Goal: Transaction & Acquisition: Purchase product/service

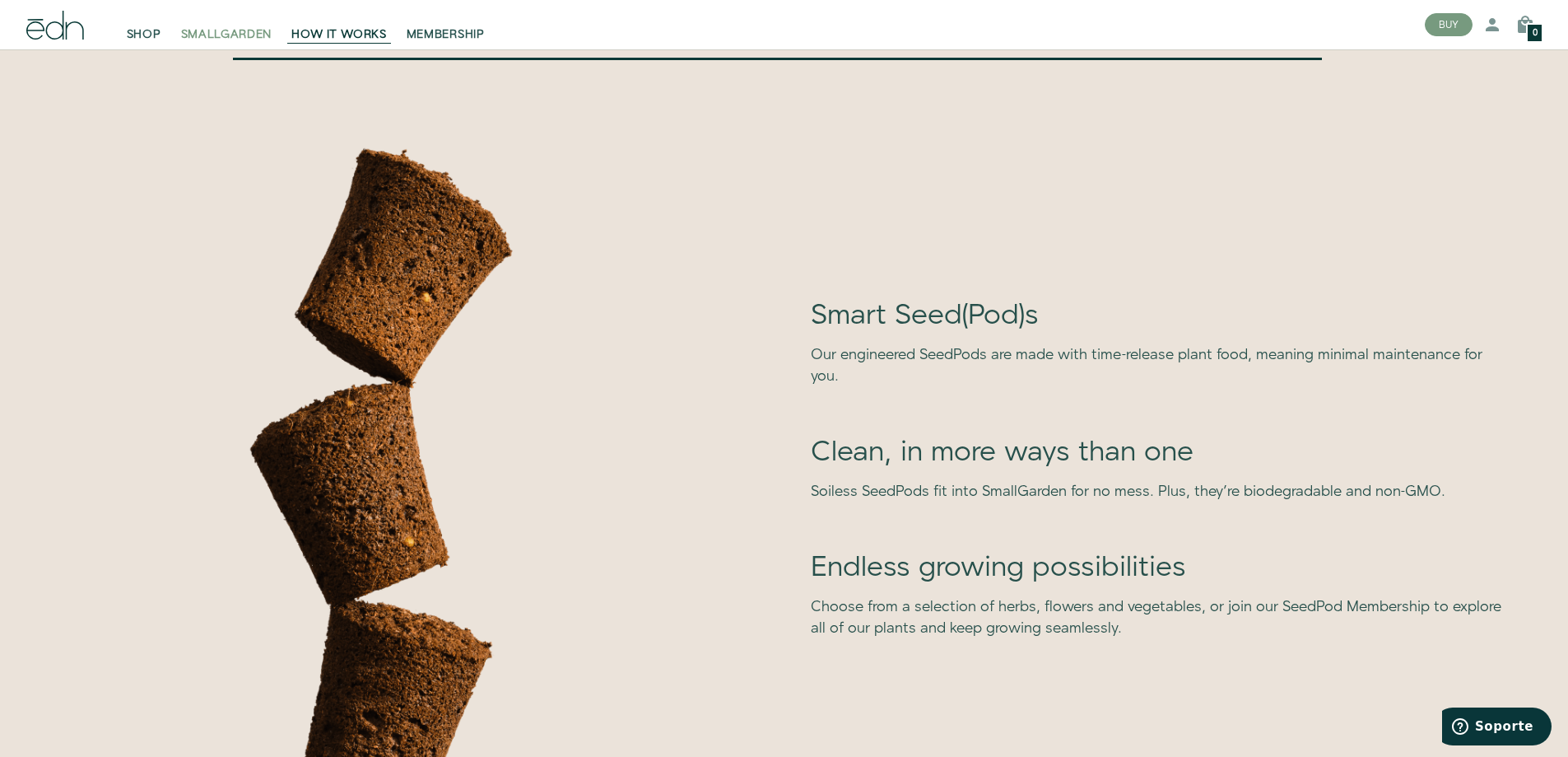
scroll to position [4299, 0]
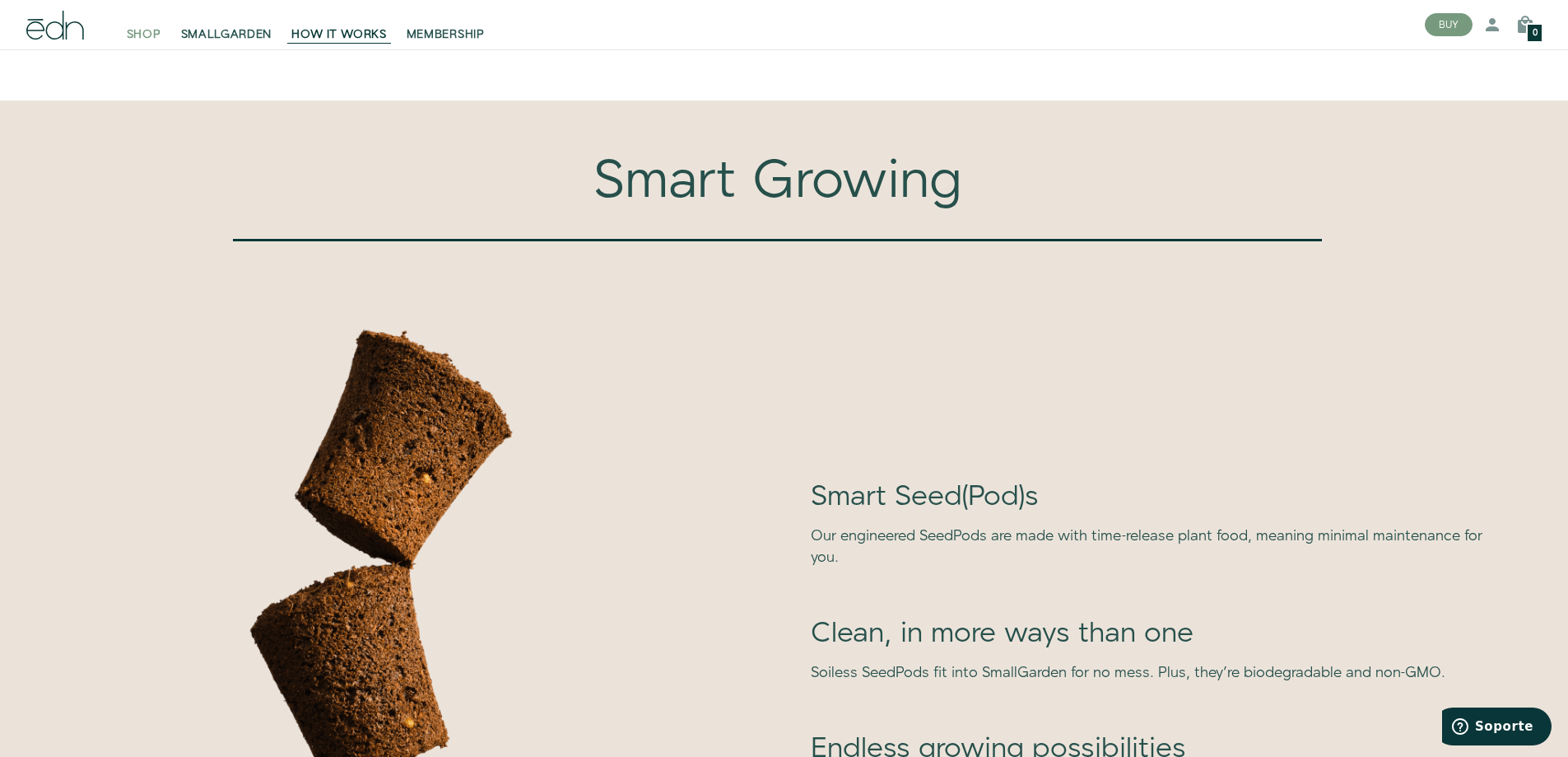
click at [131, 30] on span "SHOP" at bounding box center [143, 34] width 34 height 17
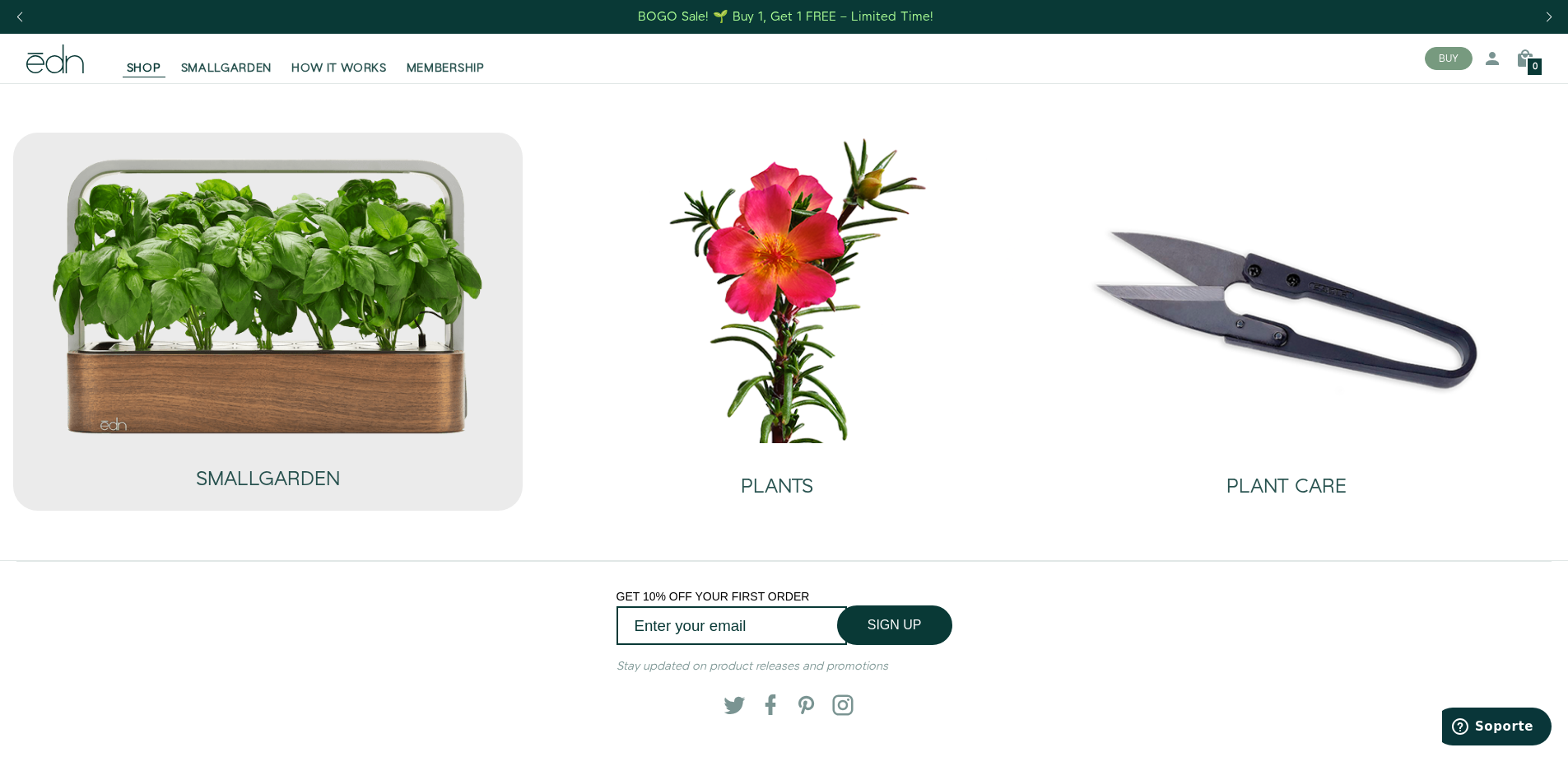
click at [324, 371] on img at bounding box center [268, 296] width 434 height 280
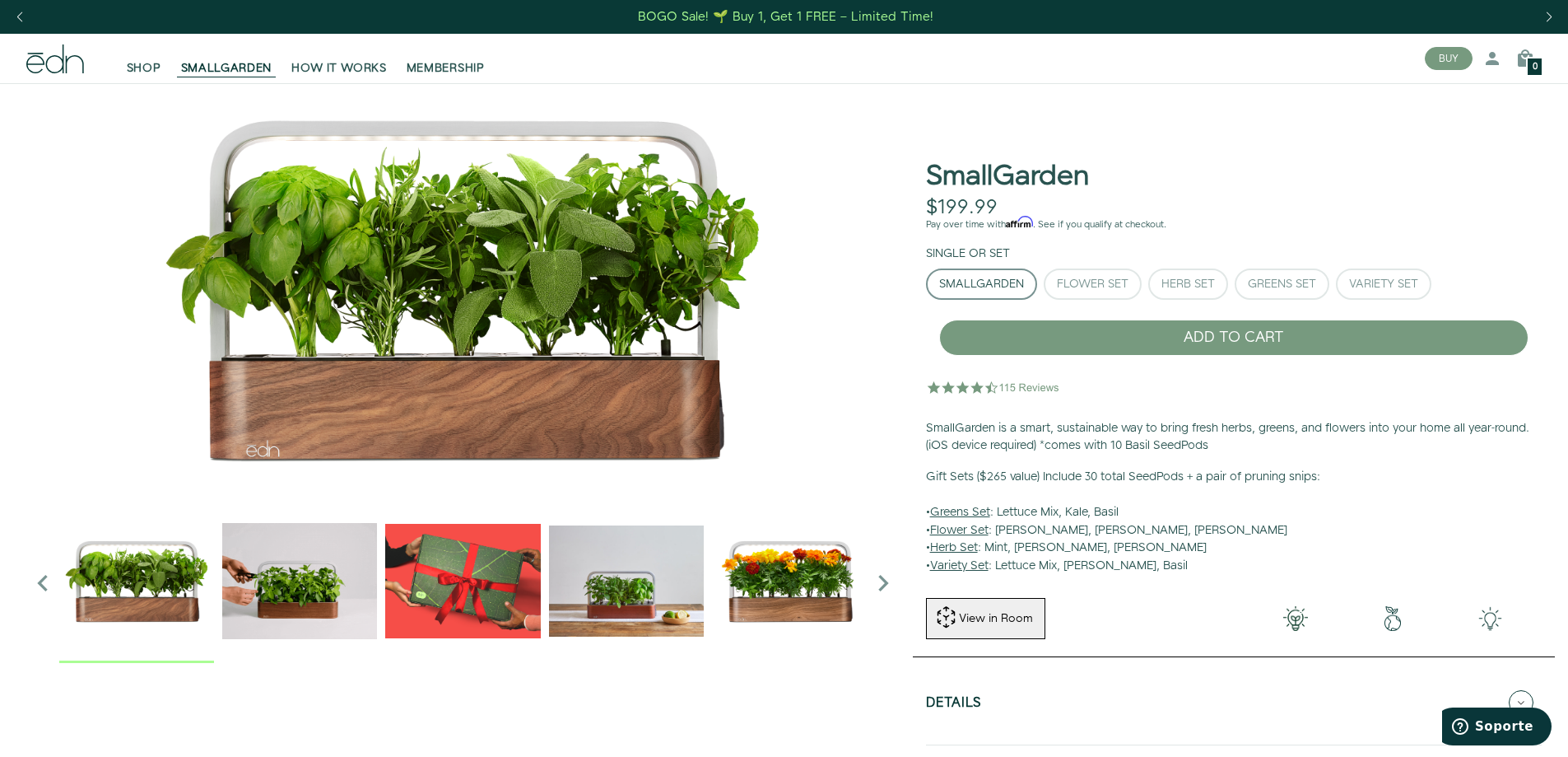
click at [893, 580] on icon "Next slide" at bounding box center [883, 583] width 33 height 33
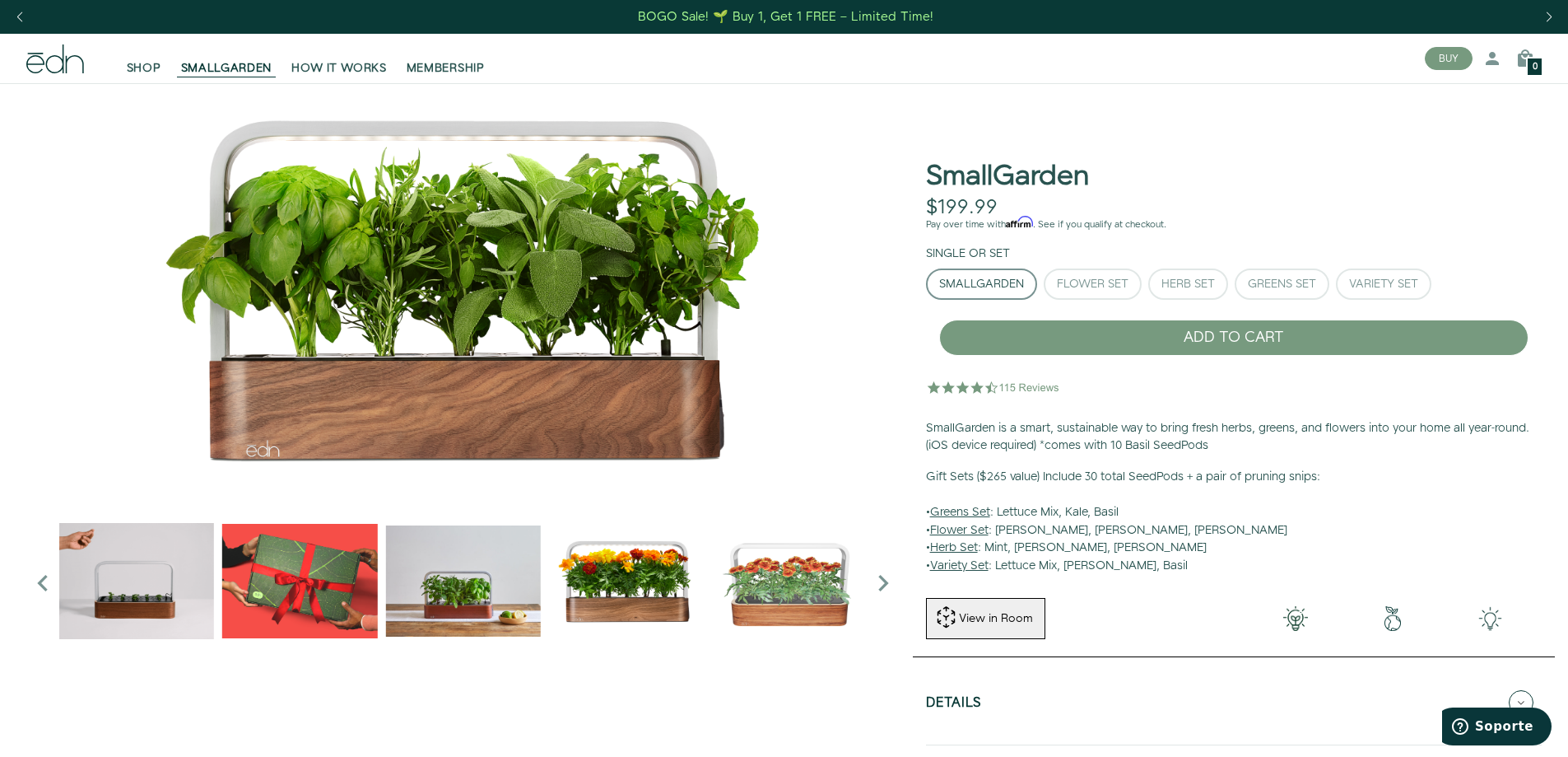
click at [885, 580] on icon "Next slide" at bounding box center [883, 583] width 33 height 33
click at [1099, 279] on div "Flower Set" at bounding box center [1093, 284] width 72 height 12
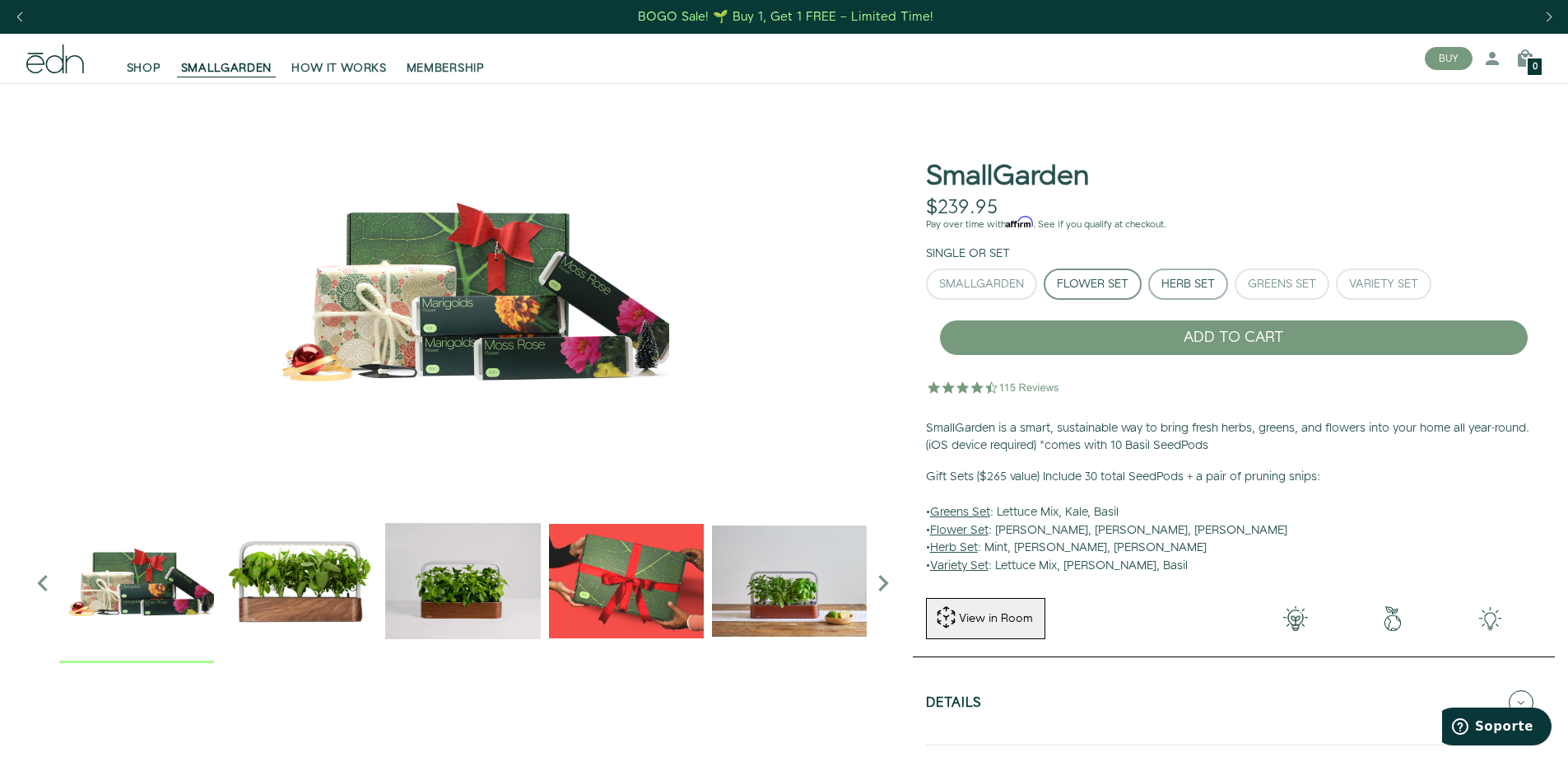
click at [1187, 284] on div "Herb Set" at bounding box center [1187, 284] width 54 height 12
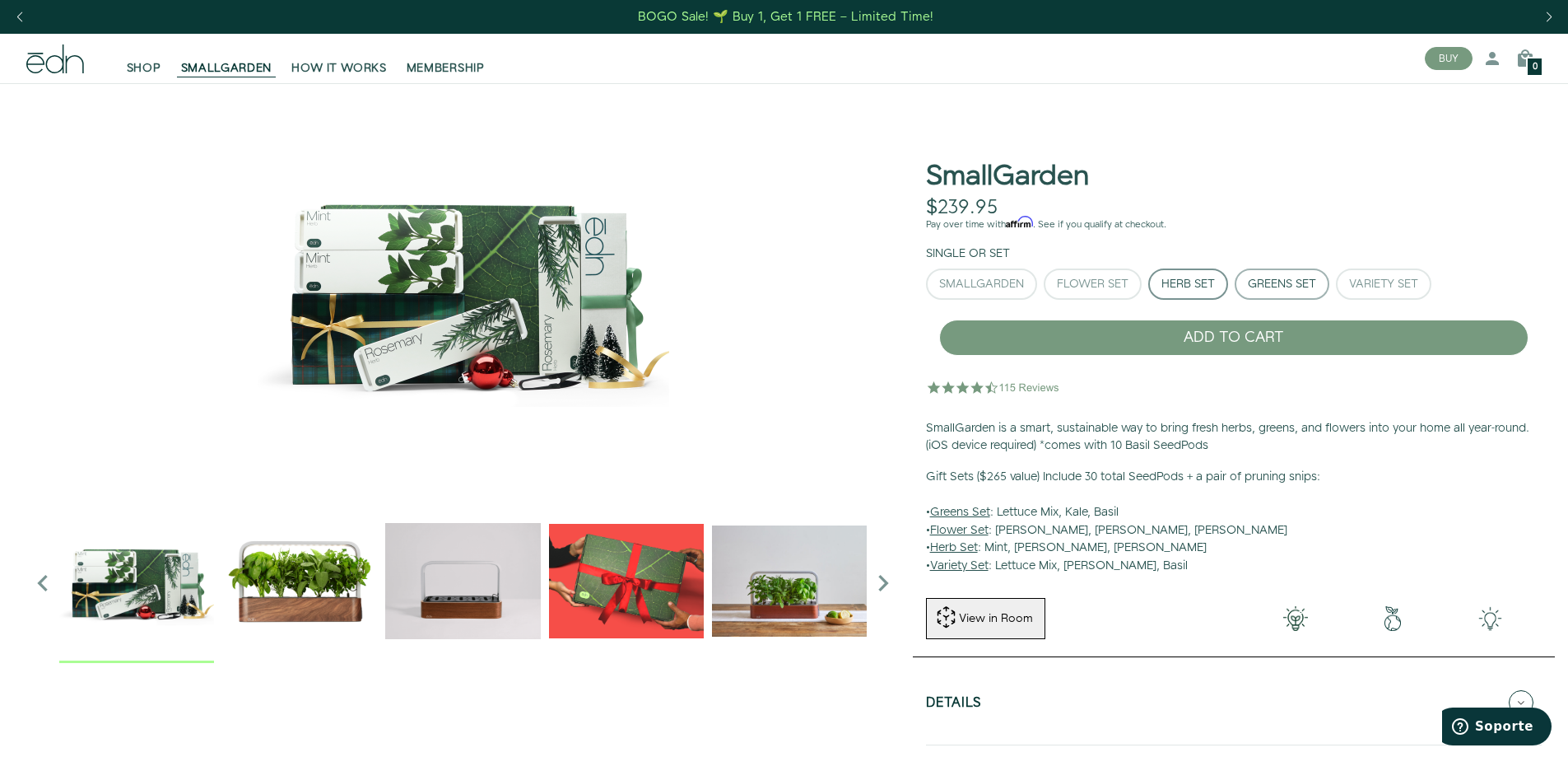
click at [1275, 284] on div "Greens Set" at bounding box center [1282, 284] width 68 height 12
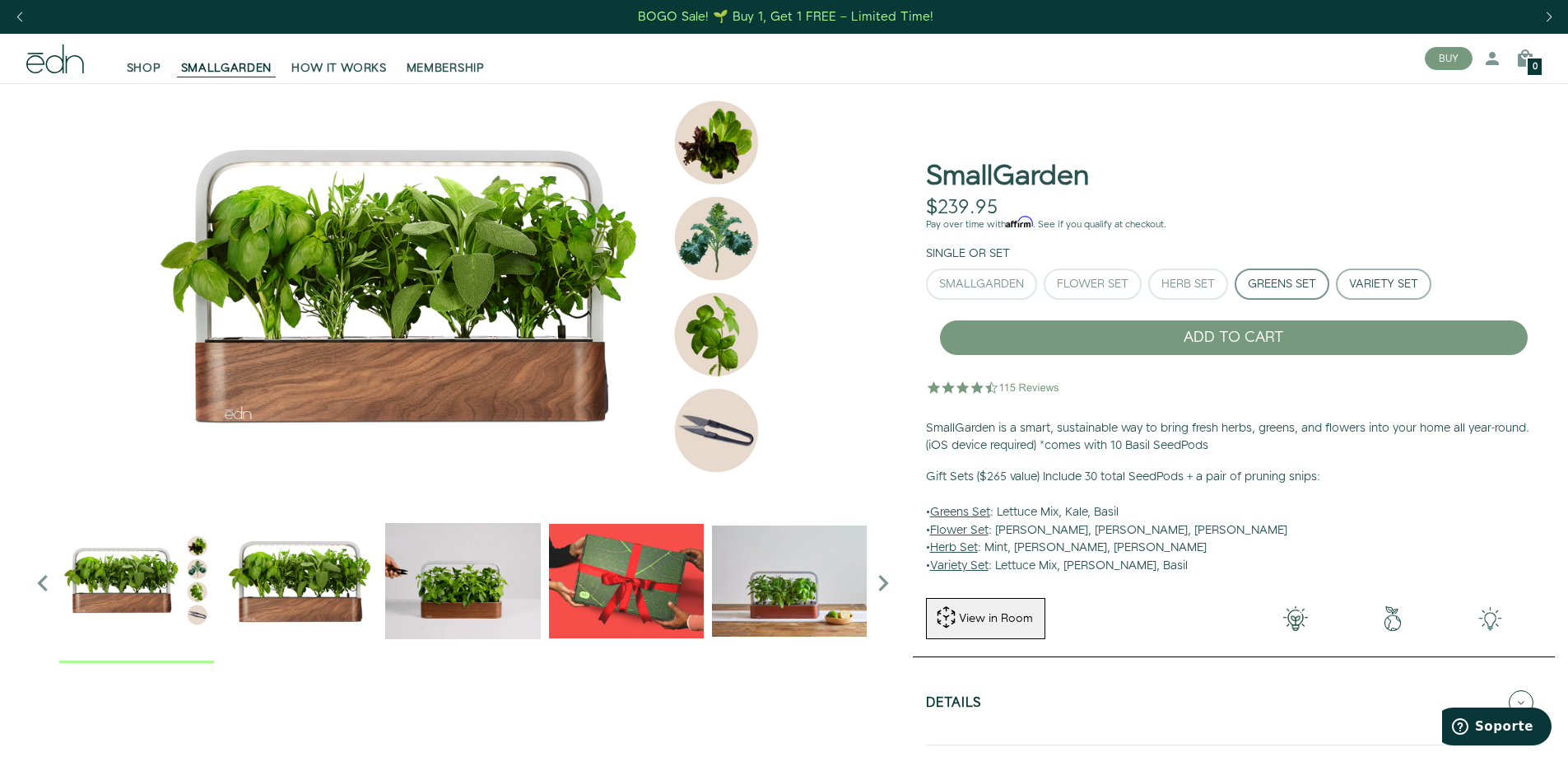
click at [1363, 285] on div "Variety Set" at bounding box center [1383, 284] width 69 height 12
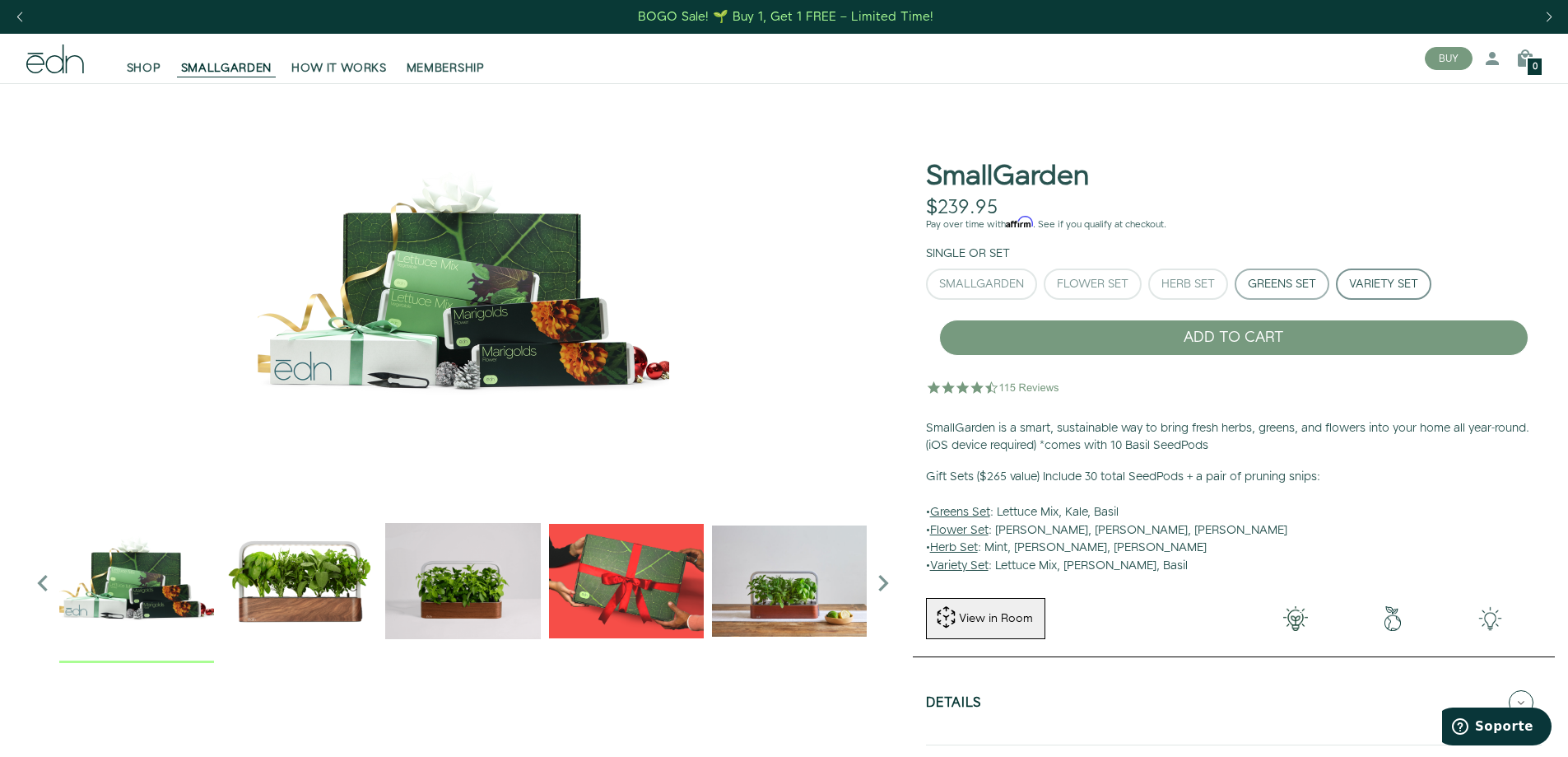
click at [1313, 282] on div "Greens Set" at bounding box center [1282, 284] width 68 height 12
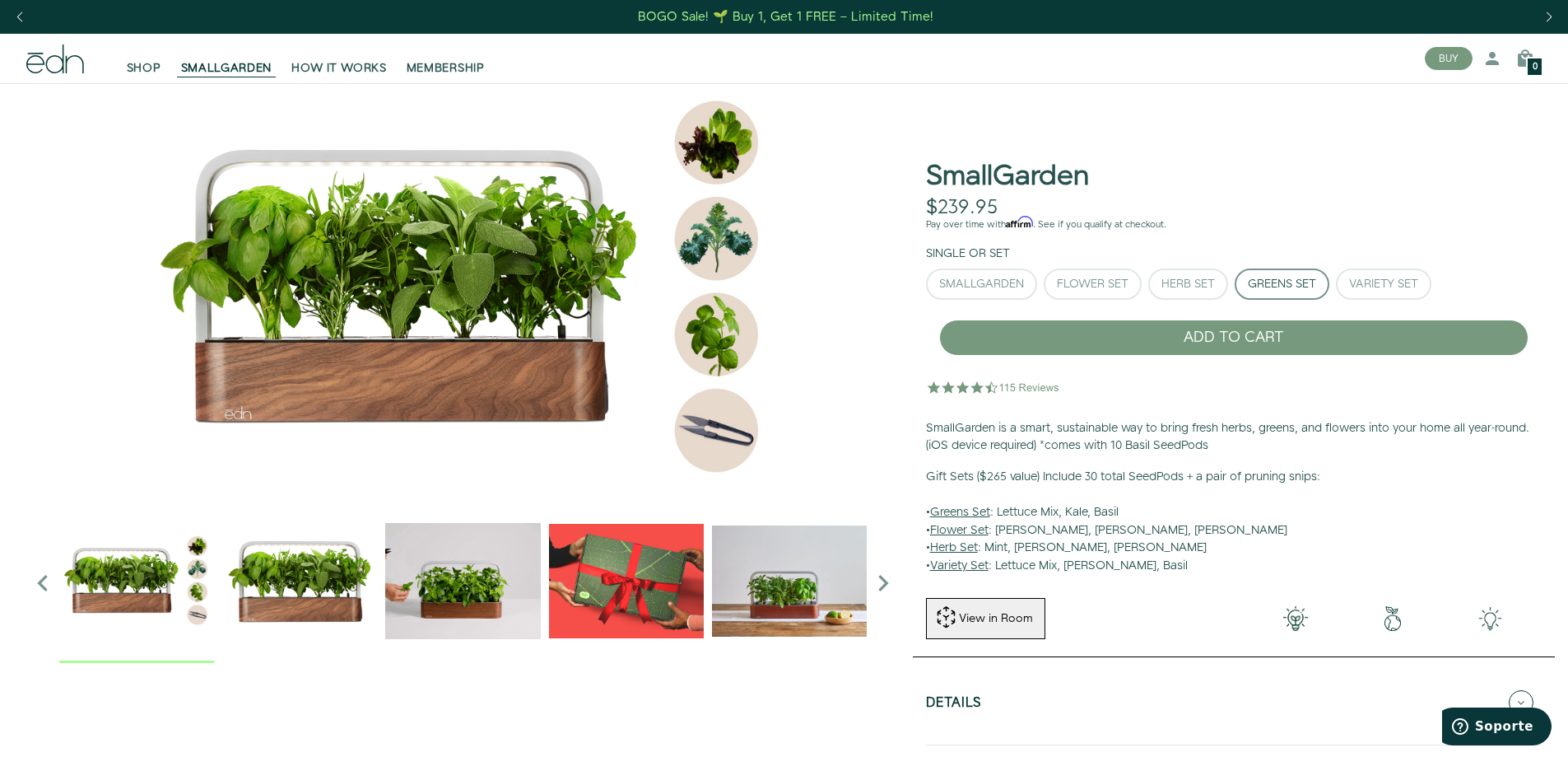
click at [1316, 281] on div "Greens Set" at bounding box center [1282, 284] width 68 height 12
click at [1188, 280] on div "Herb Set" at bounding box center [1187, 284] width 54 height 12
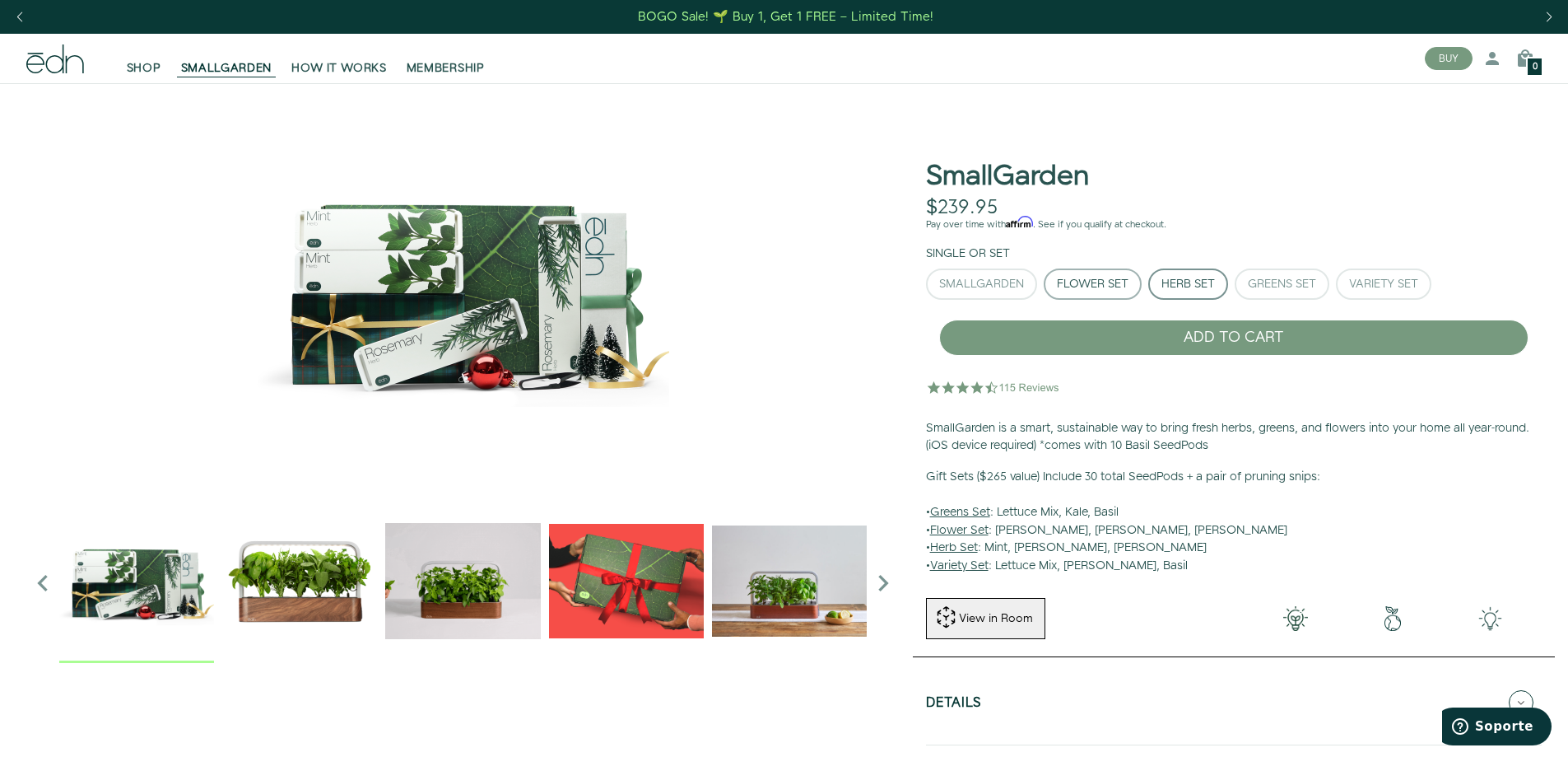
click at [1102, 280] on div "Flower Set" at bounding box center [1093, 284] width 72 height 12
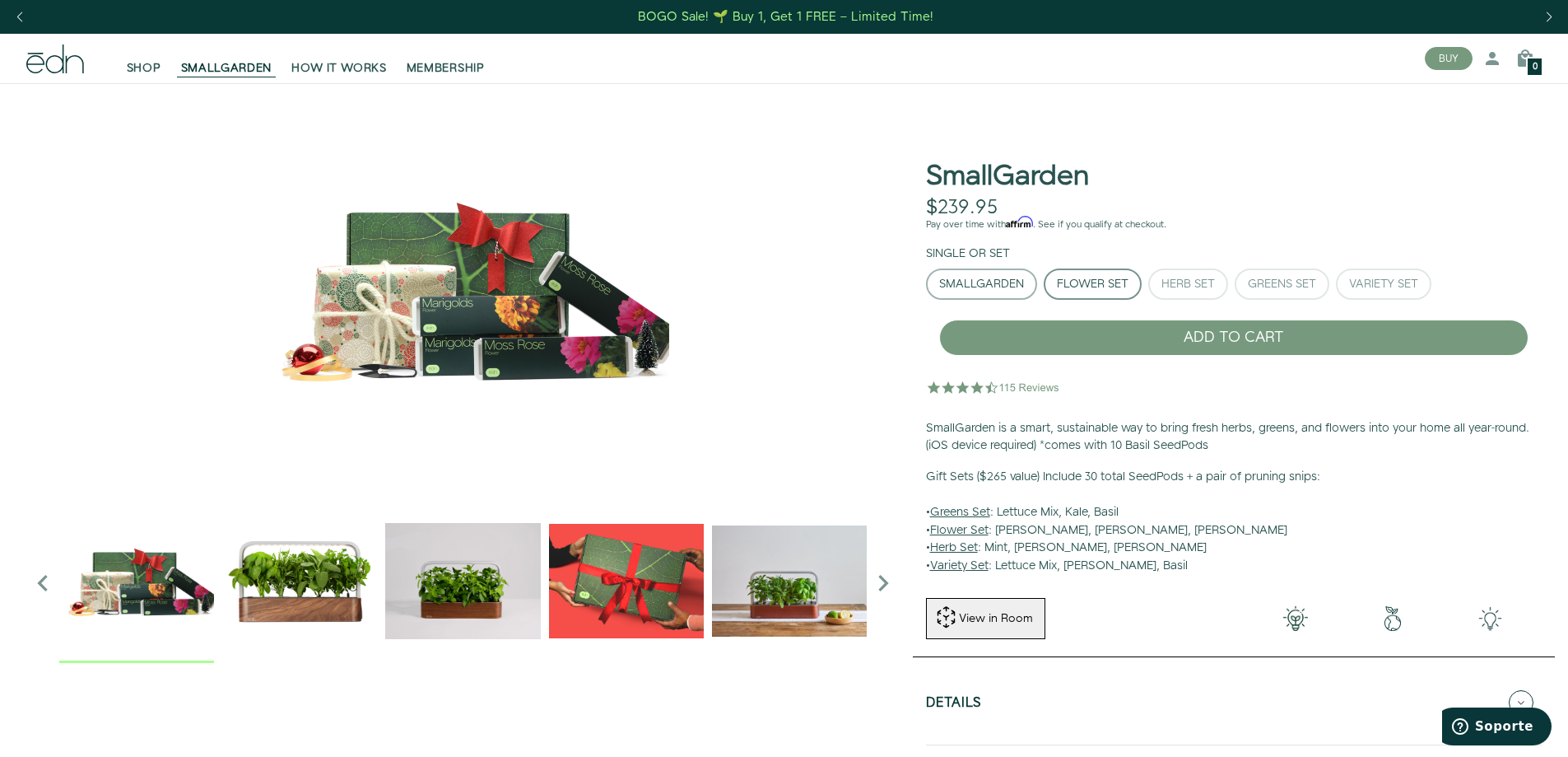
click at [990, 288] on div "SmallGarden" at bounding box center [981, 284] width 85 height 12
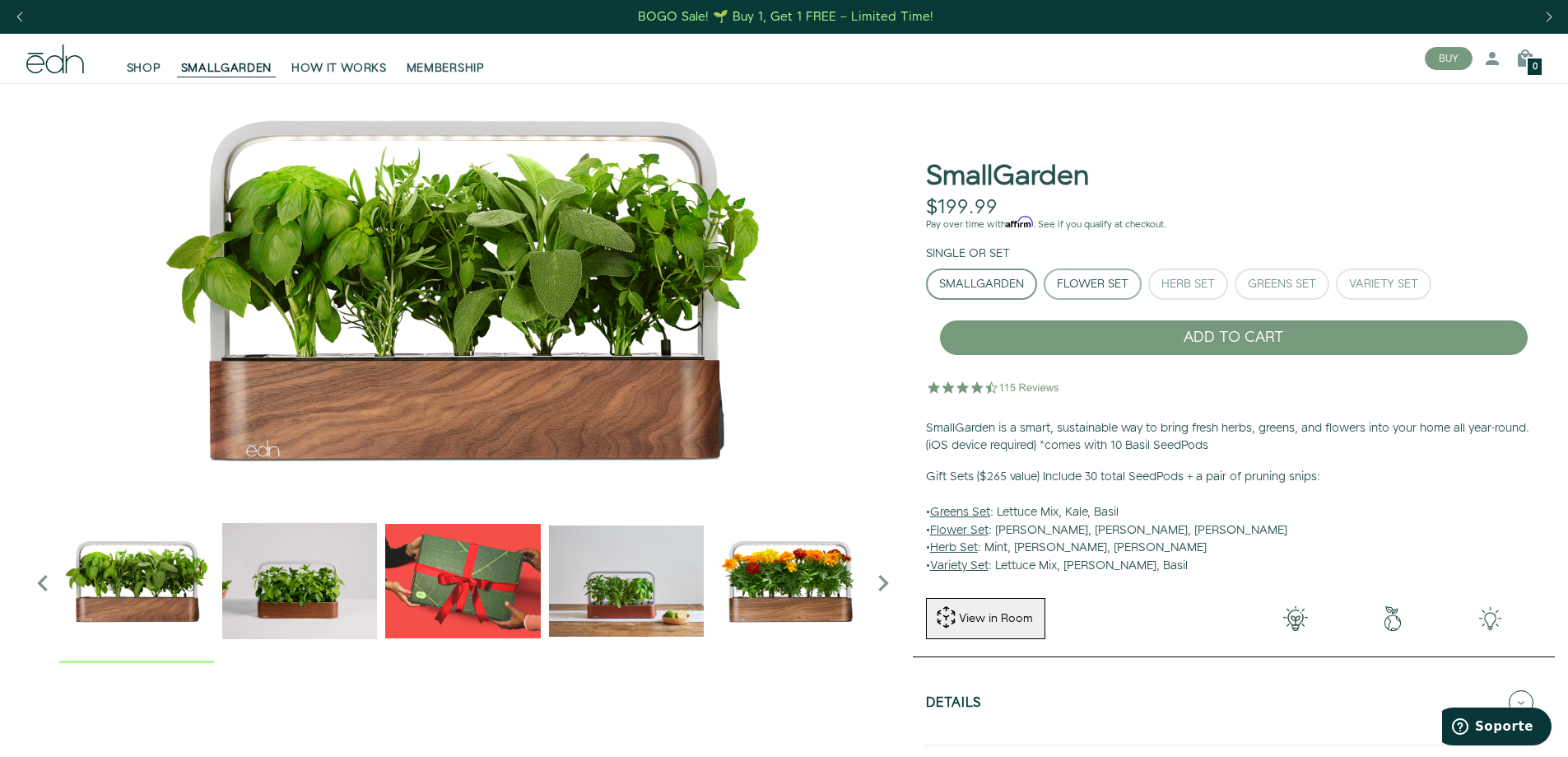
click at [1079, 279] on div "Flower Set" at bounding box center [1093, 284] width 72 height 12
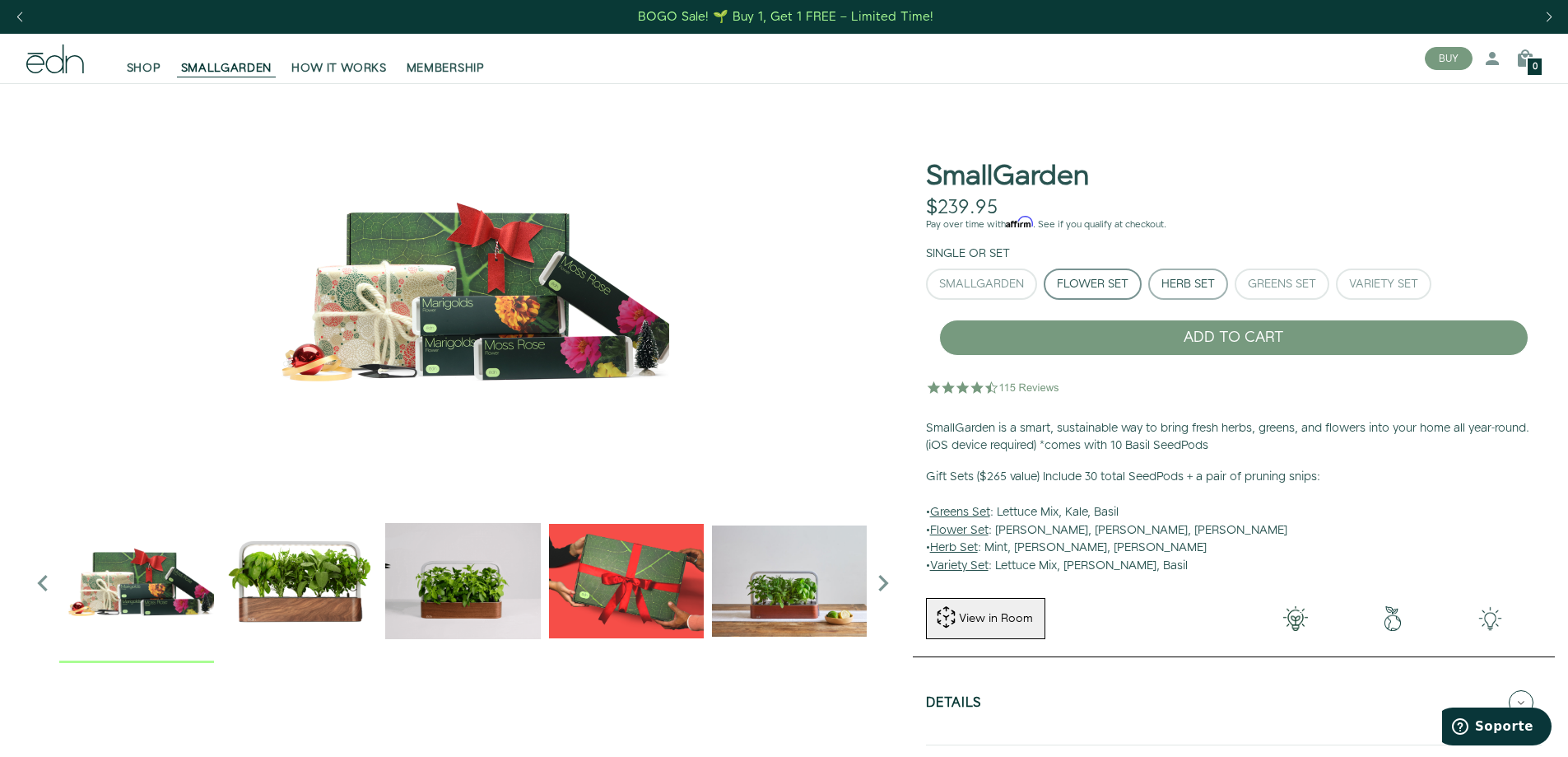
click at [1216, 278] on button "Herb Set" at bounding box center [1188, 284] width 80 height 31
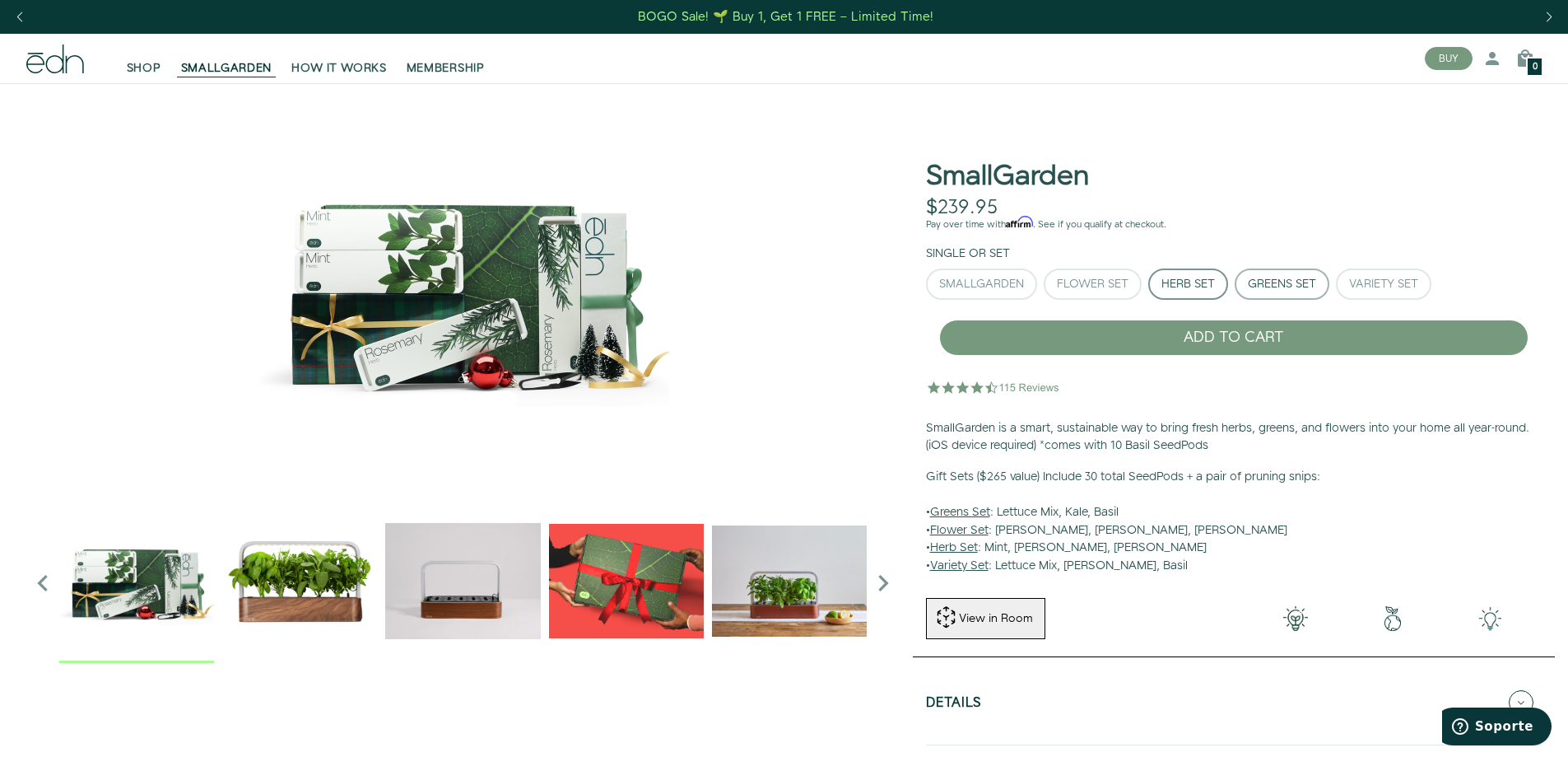
click at [1294, 284] on div "Greens Set" at bounding box center [1282, 284] width 68 height 12
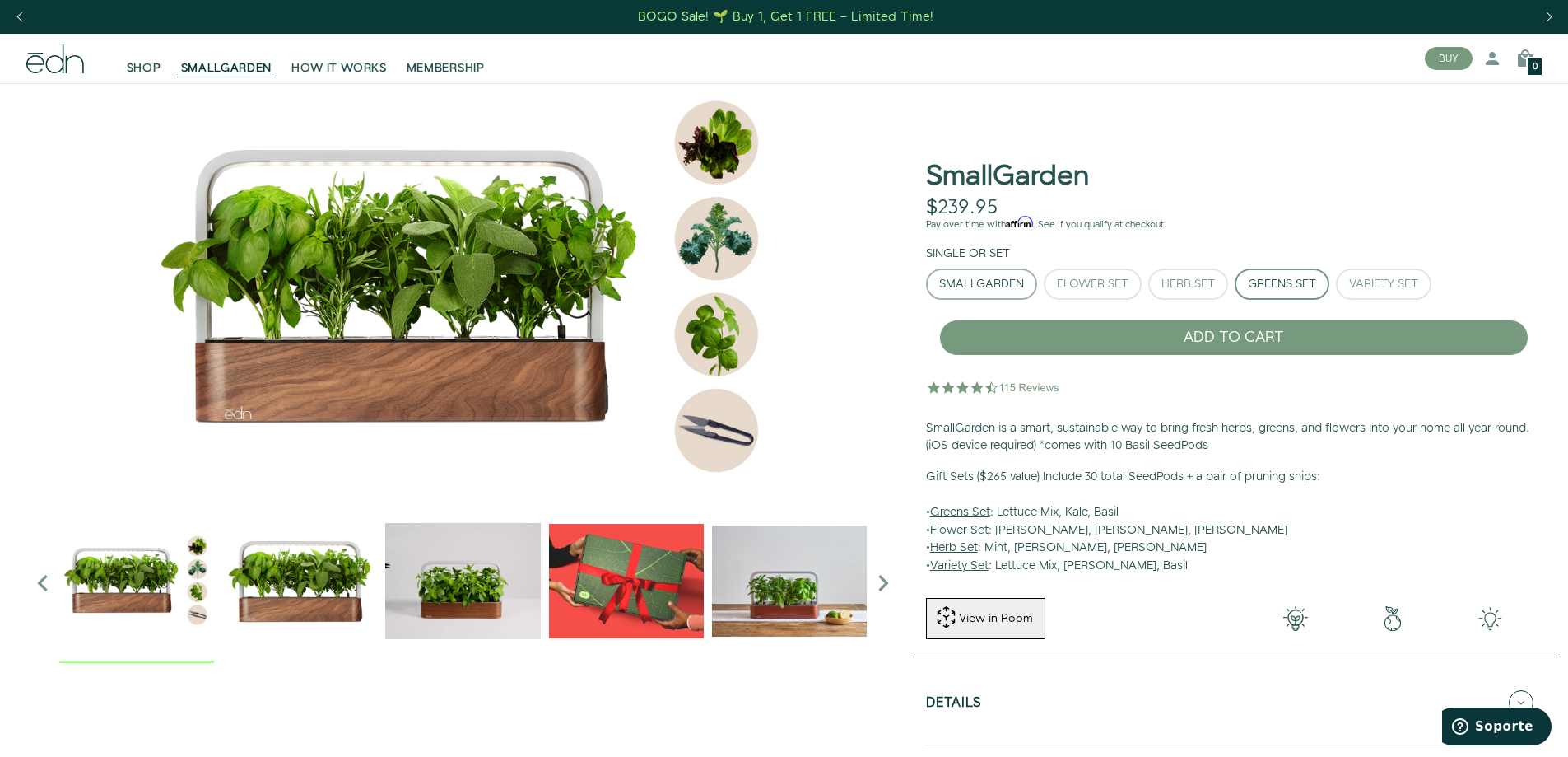
click at [994, 284] on div "SmallGarden" at bounding box center [981, 284] width 85 height 12
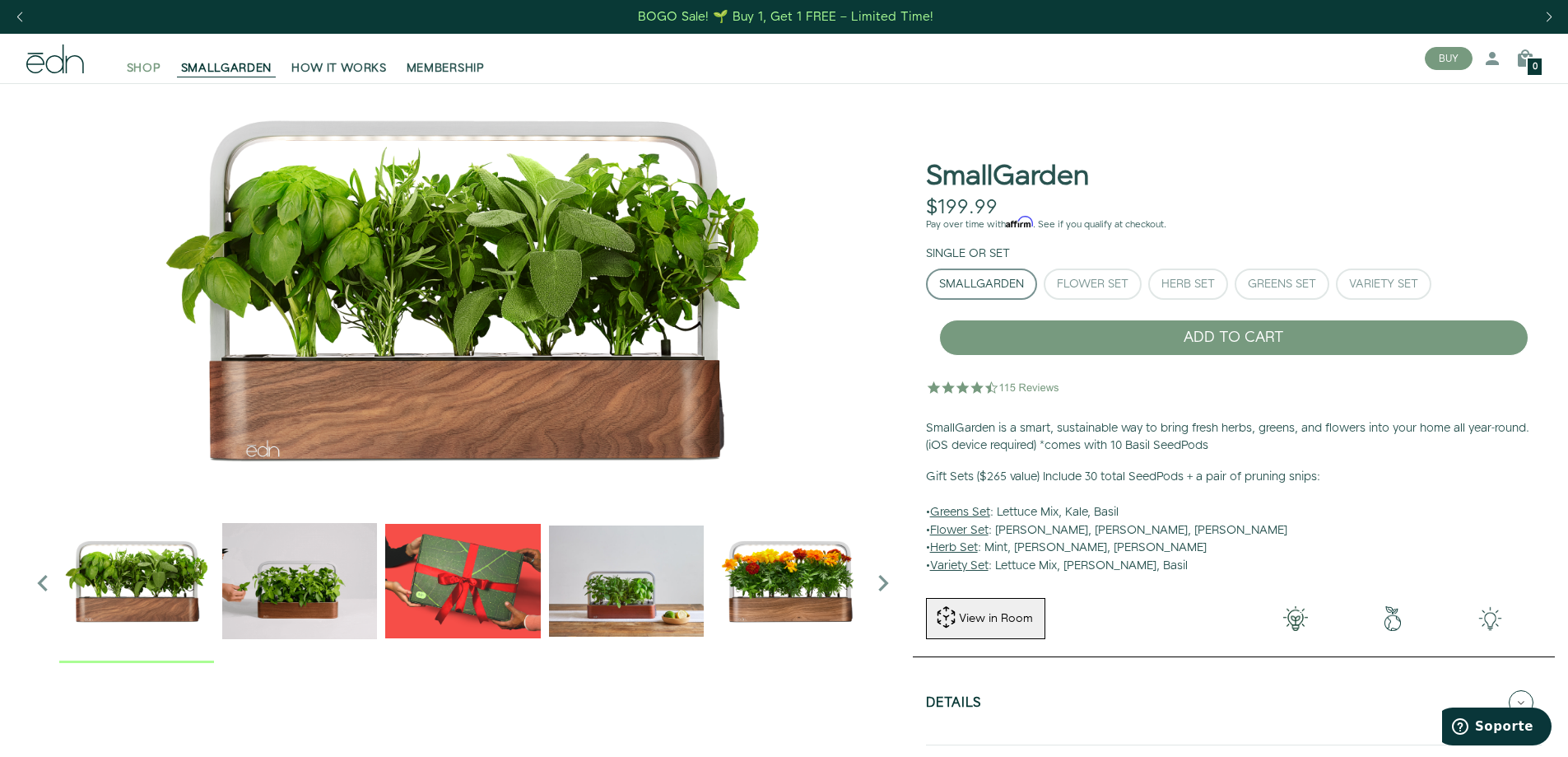
click at [127, 67] on span "SHOP" at bounding box center [143, 68] width 34 height 17
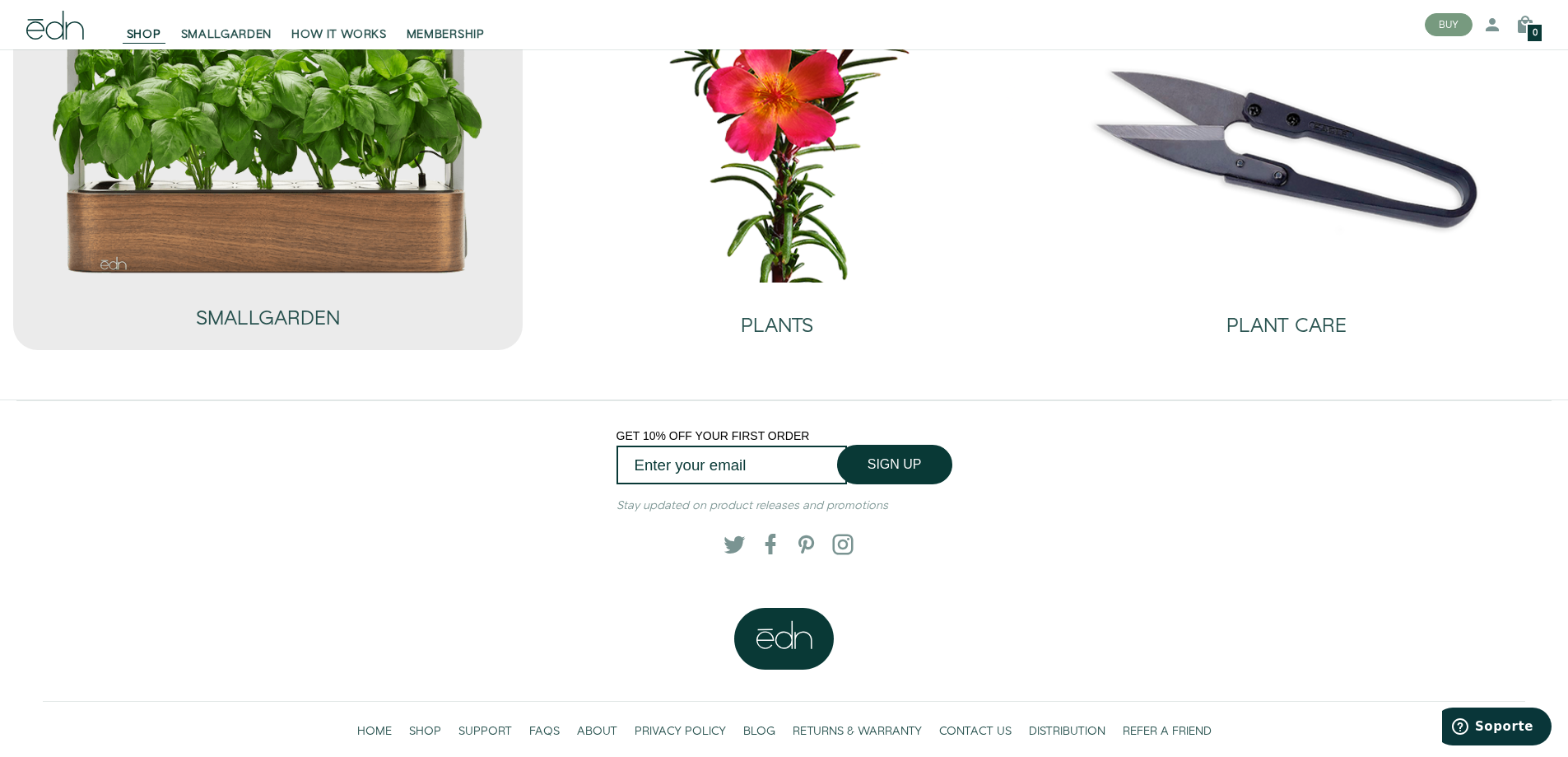
scroll to position [165, 0]
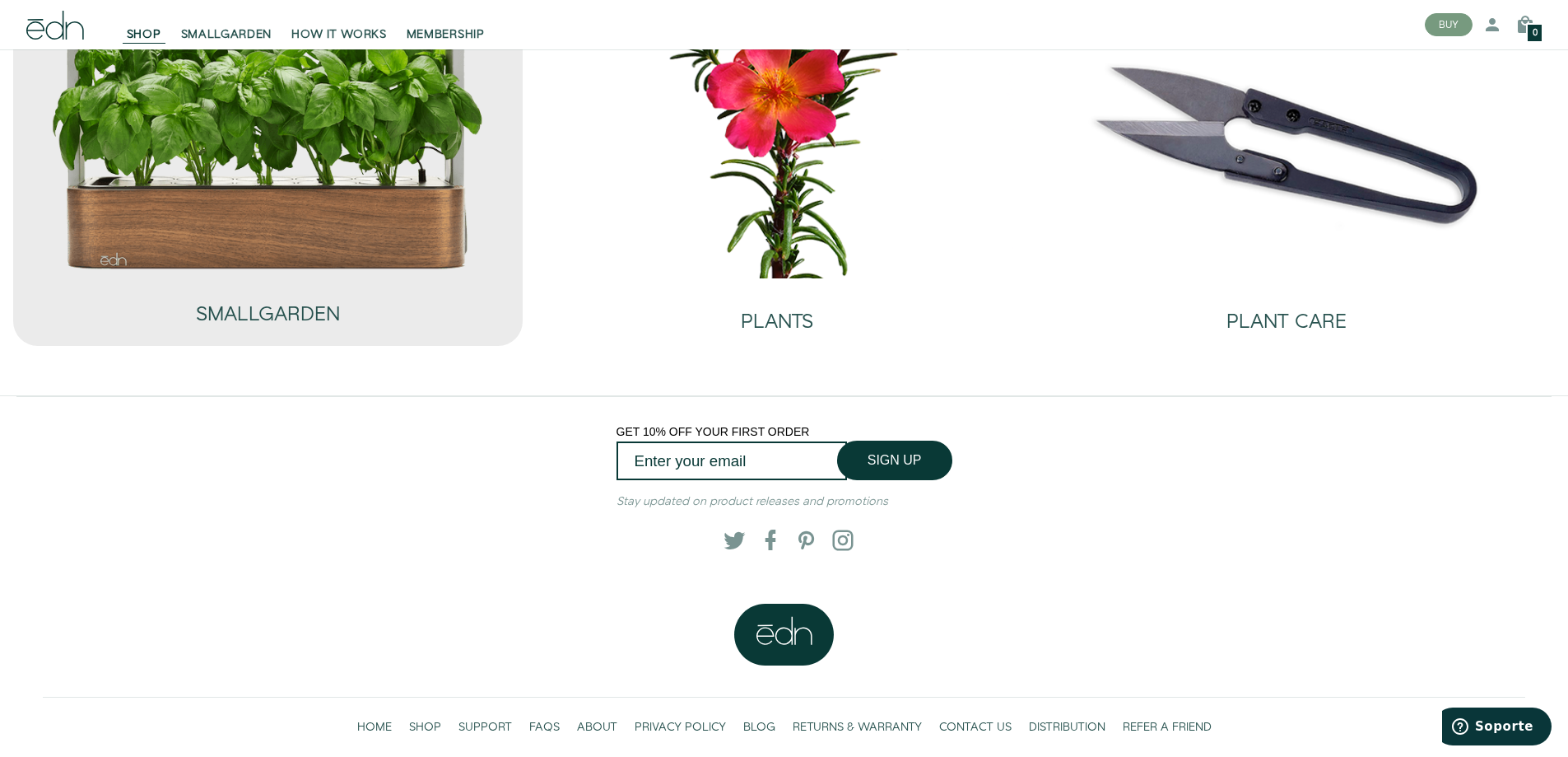
click at [221, 183] on img at bounding box center [268, 132] width 434 height 280
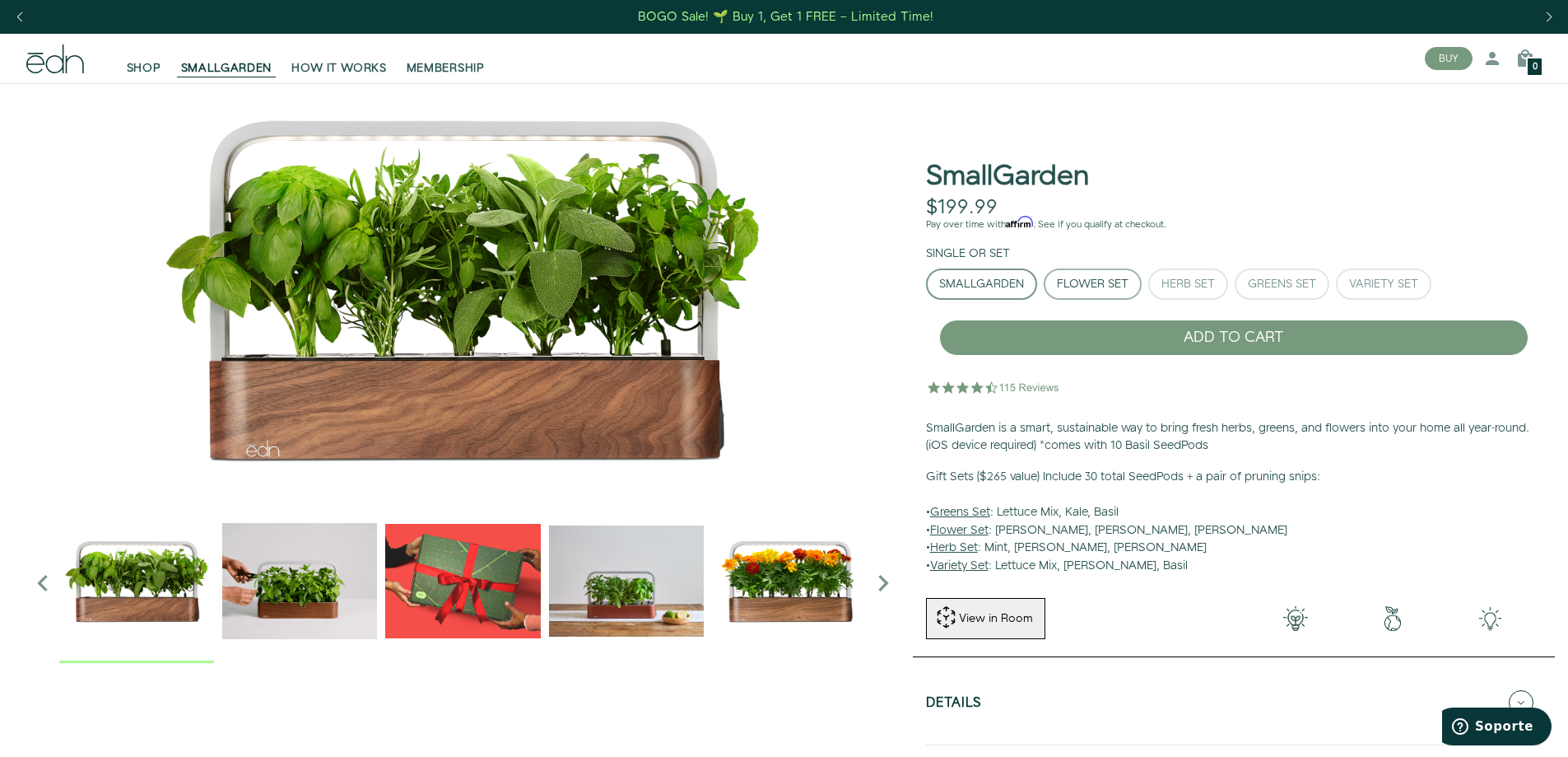
click at [1105, 292] on button "Flower Set" at bounding box center [1093, 284] width 98 height 31
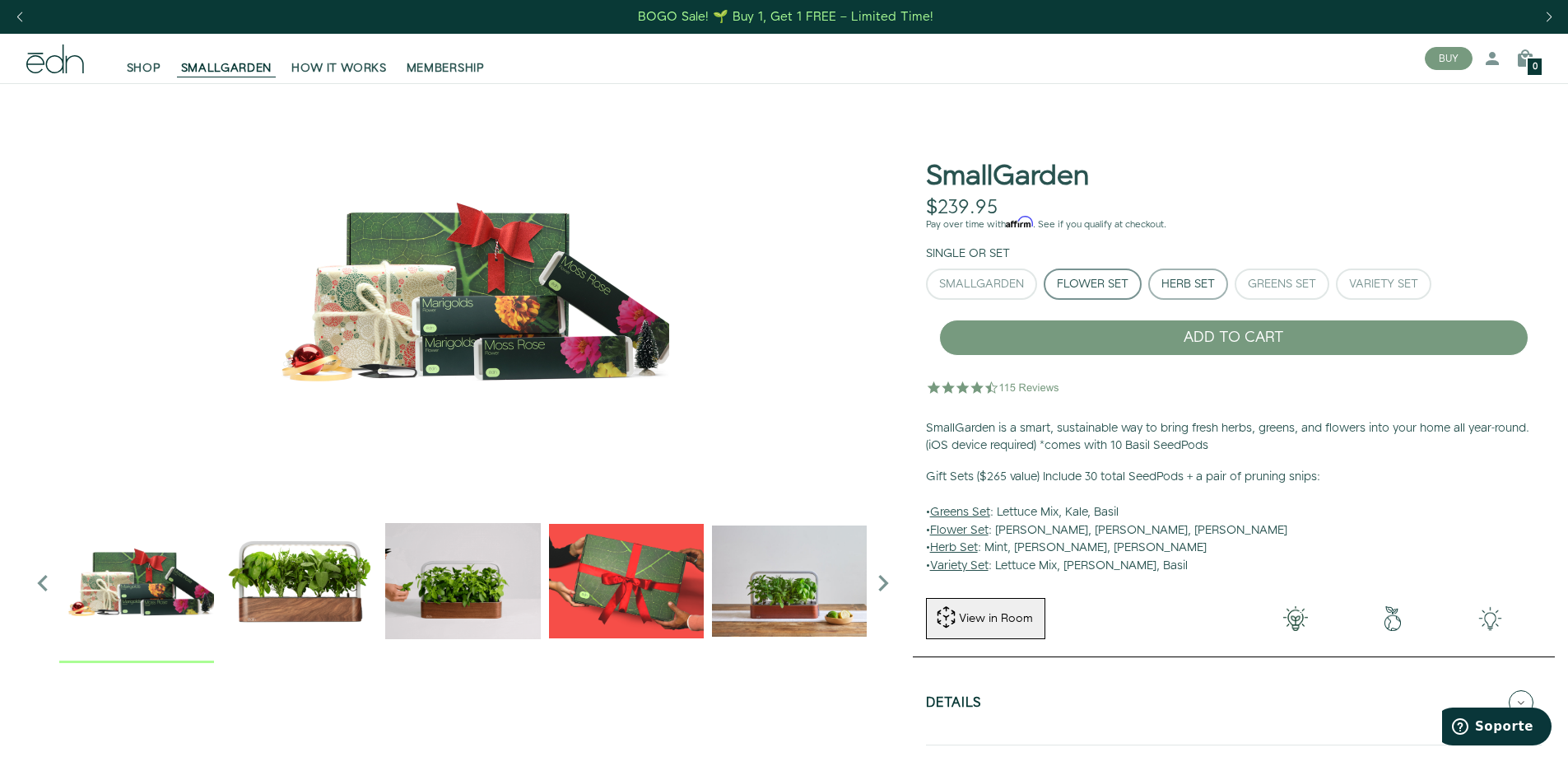
click at [1164, 284] on div "Herb Set" at bounding box center [1187, 284] width 54 height 12
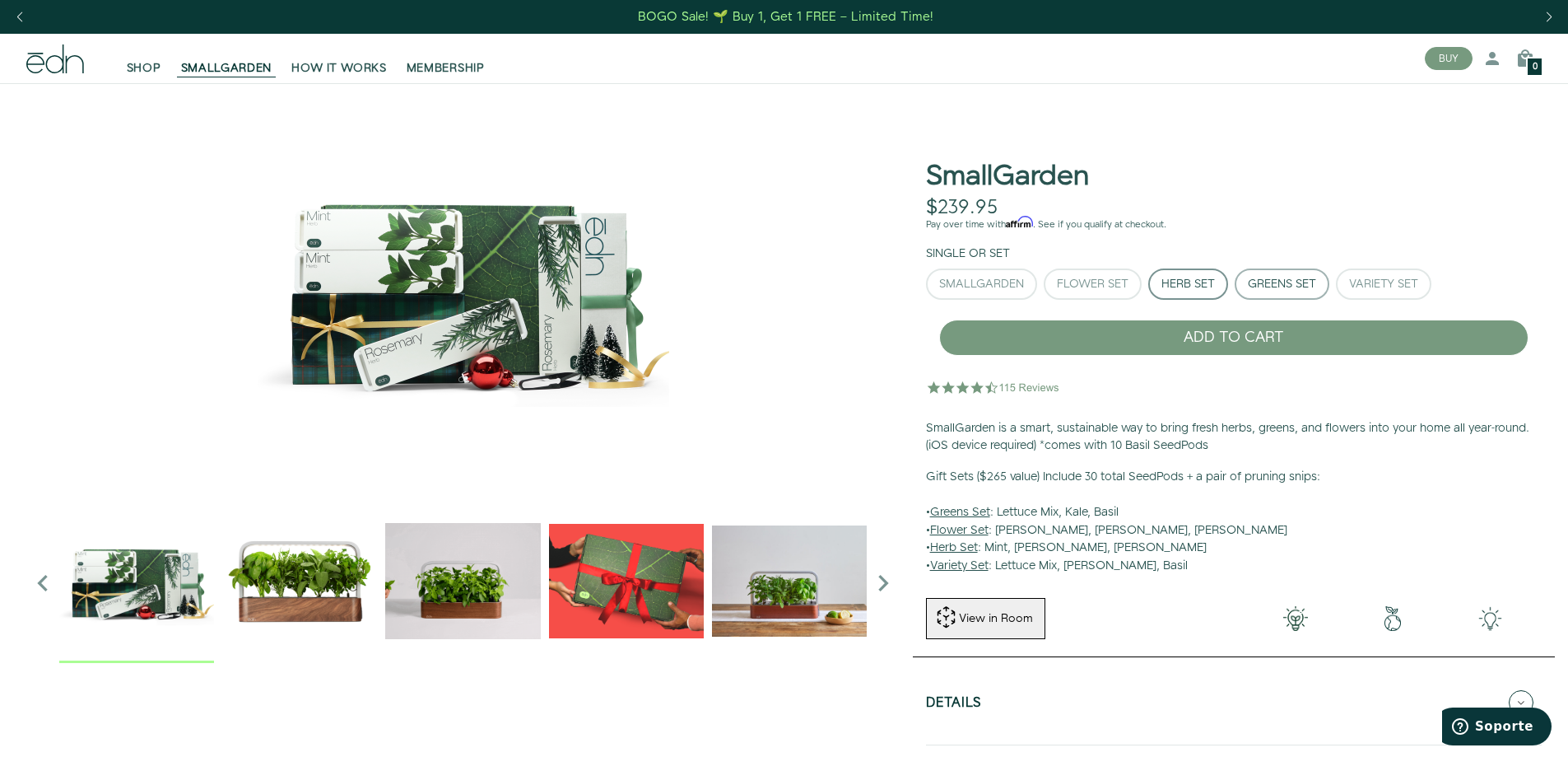
click at [1256, 287] on div "Greens Set" at bounding box center [1282, 284] width 68 height 12
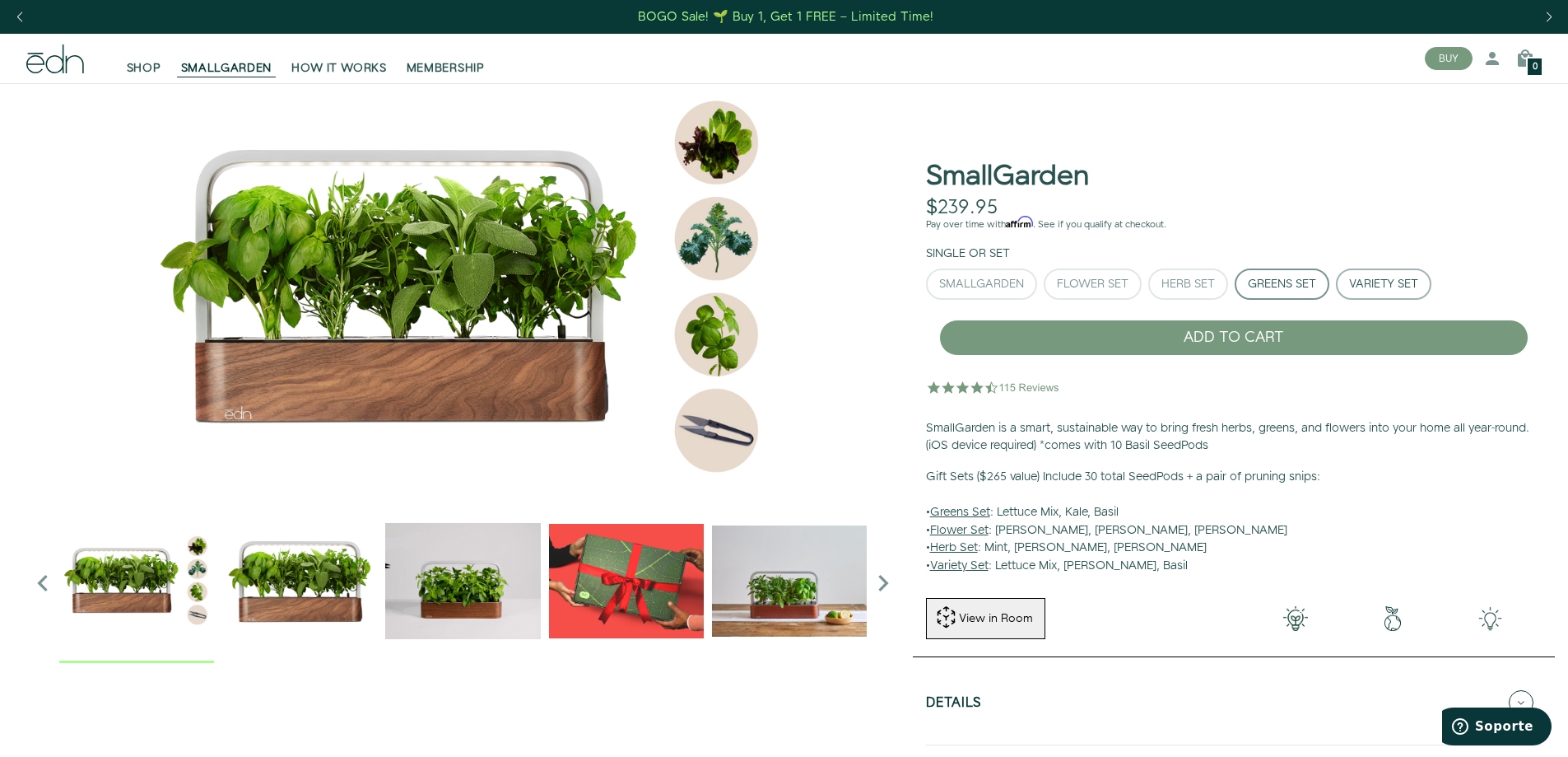
click at [1392, 280] on div "Variety Set" at bounding box center [1383, 284] width 69 height 12
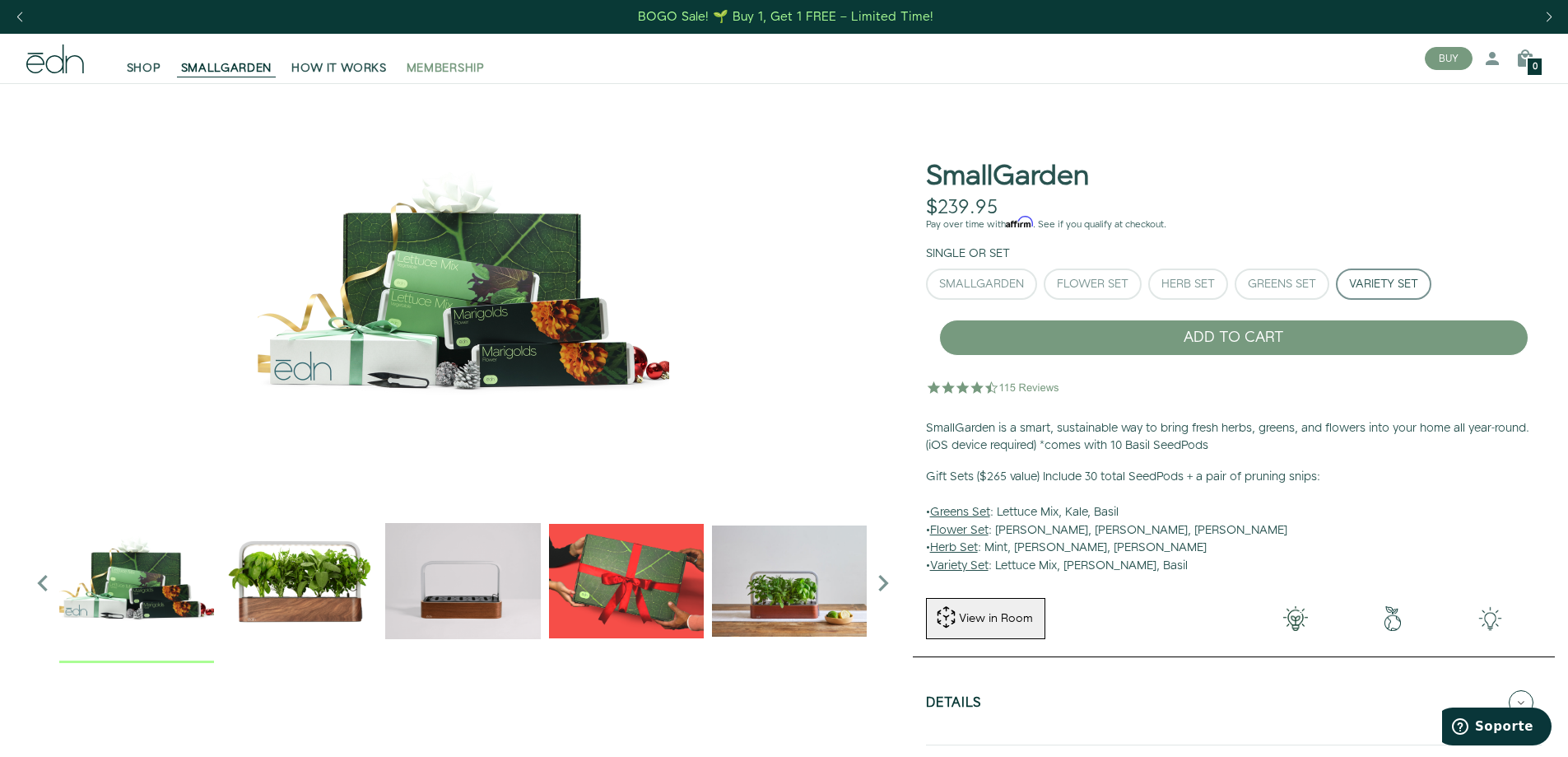
click at [439, 76] on span "MEMBERSHIP" at bounding box center [445, 68] width 78 height 17
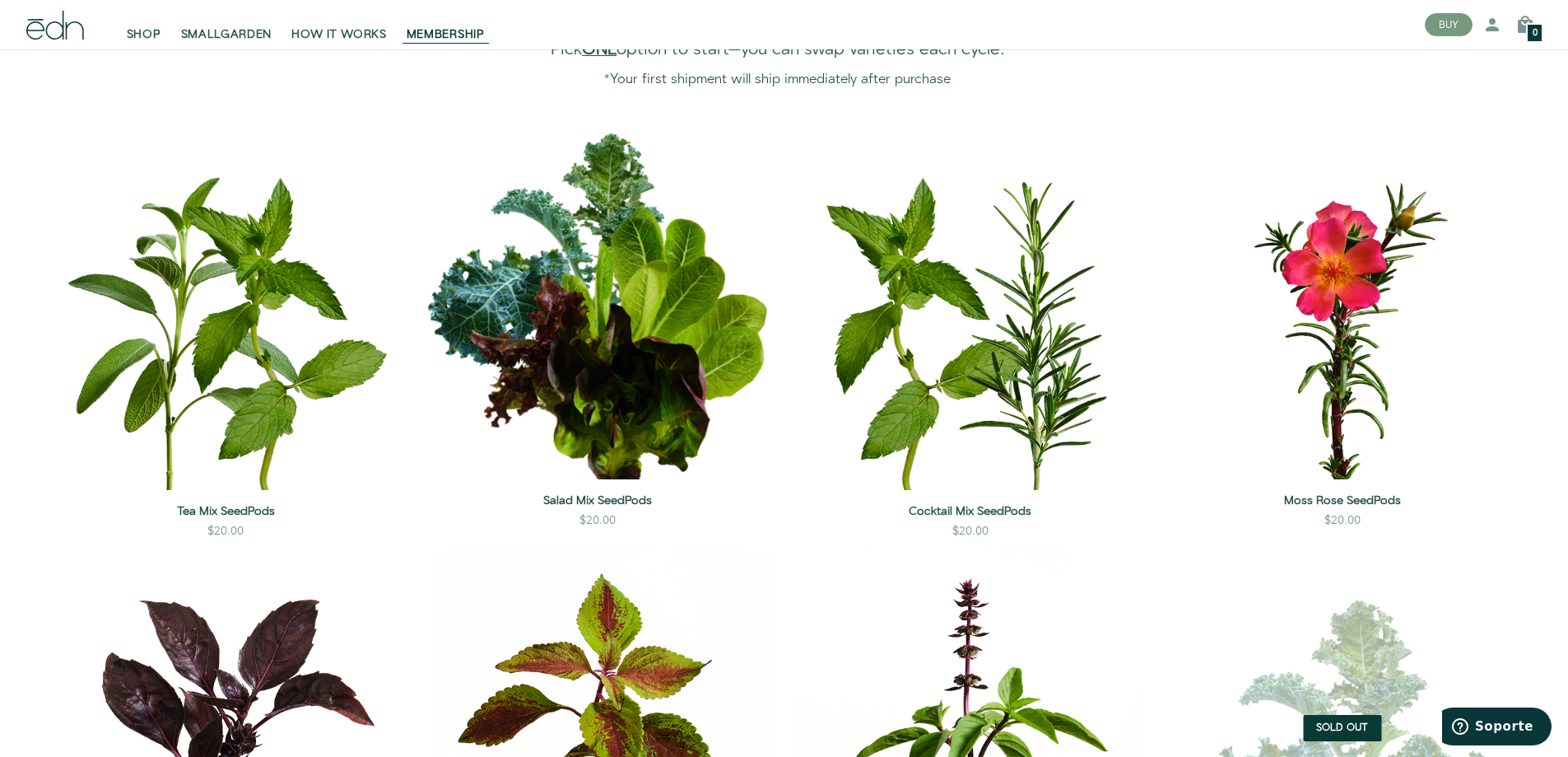
scroll to position [1317, 0]
